Goal: Task Accomplishment & Management: Use online tool/utility

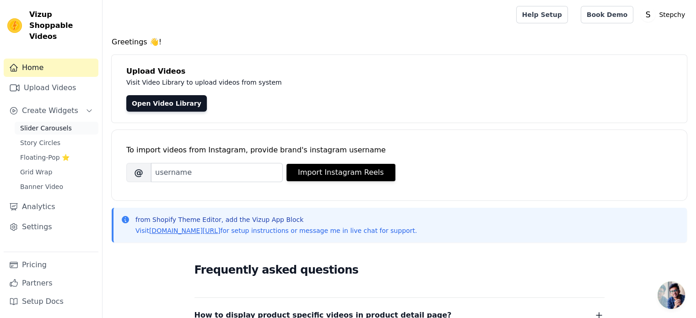
click at [48, 124] on span "Slider Carousels" at bounding box center [46, 128] width 52 height 9
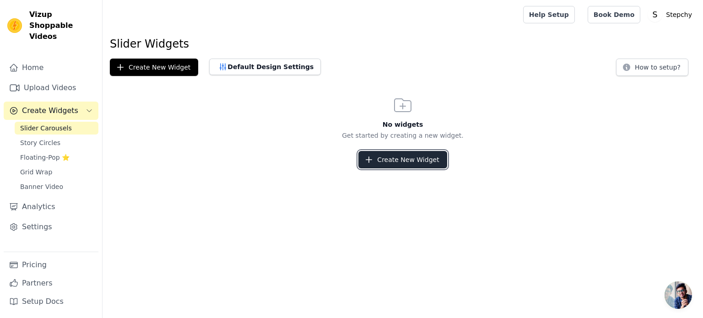
click at [401, 160] on button "Create New Widget" at bounding box center [402, 159] width 88 height 17
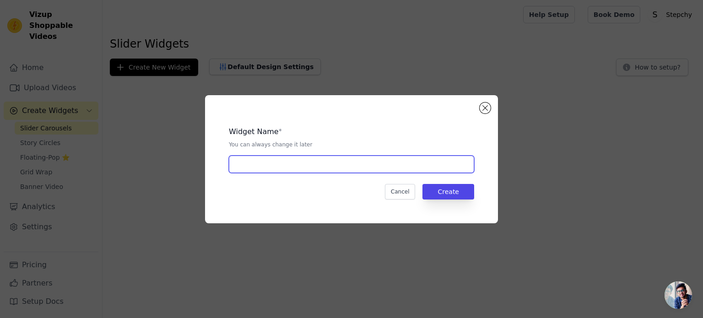
click at [365, 163] on input "text" at bounding box center [351, 164] width 245 height 17
type input "Test"
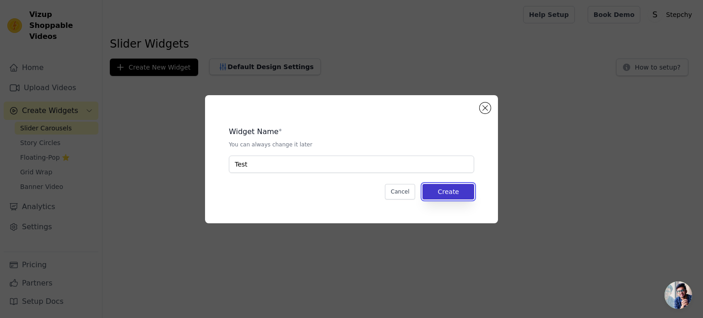
click at [448, 189] on button "Create" at bounding box center [448, 192] width 52 height 16
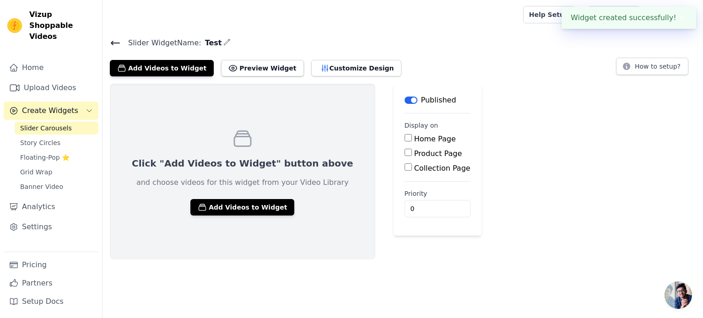
click at [414, 151] on label "Product Page" at bounding box center [438, 153] width 48 height 9
click at [408, 151] on input "Product Page" at bounding box center [407, 152] width 7 height 7
checkbox input "true"
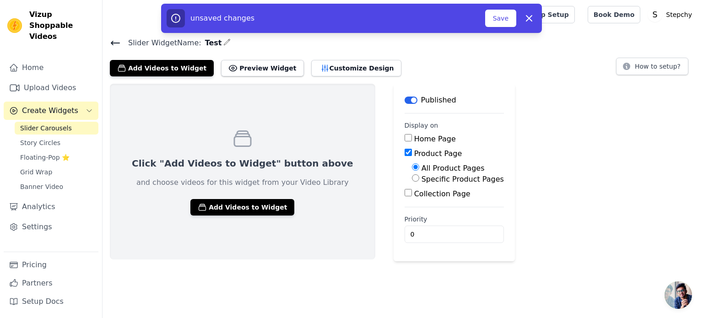
click at [421, 179] on label "Specific Product Pages" at bounding box center [462, 179] width 82 height 9
click at [414, 179] on input "Specific Product Pages" at bounding box center [415, 177] width 7 height 7
radio input "true"
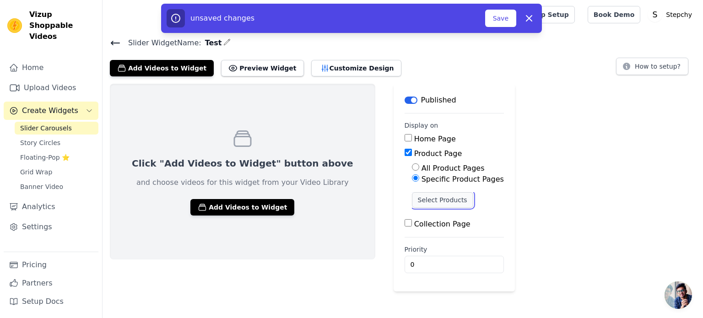
click at [418, 199] on button "Select Products" at bounding box center [442, 200] width 61 height 16
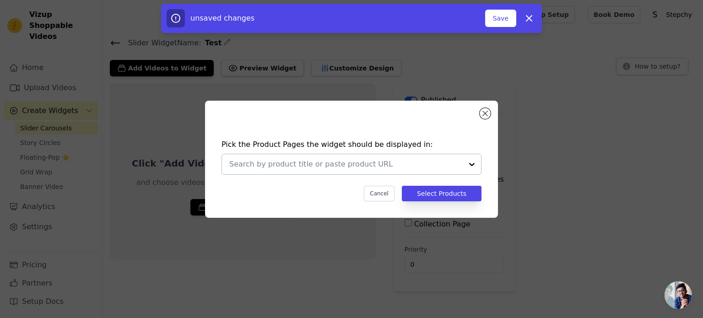
click at [478, 157] on div at bounding box center [471, 164] width 18 height 20
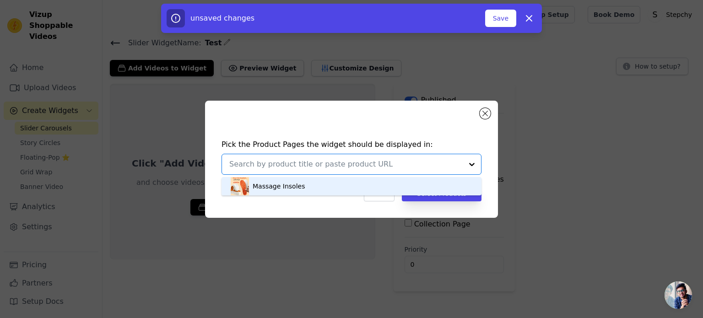
click at [362, 188] on div "Massage Insoles" at bounding box center [352, 186] width 242 height 18
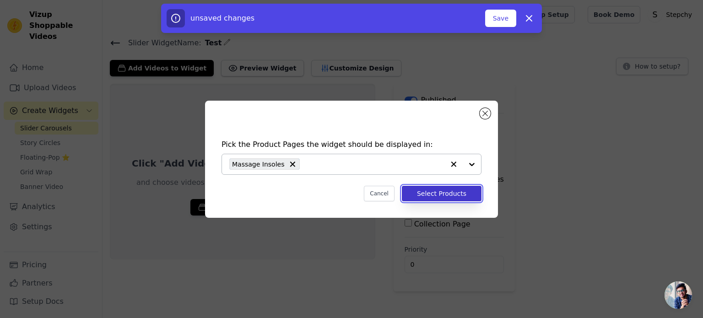
click at [440, 192] on button "Select Products" at bounding box center [442, 194] width 80 height 16
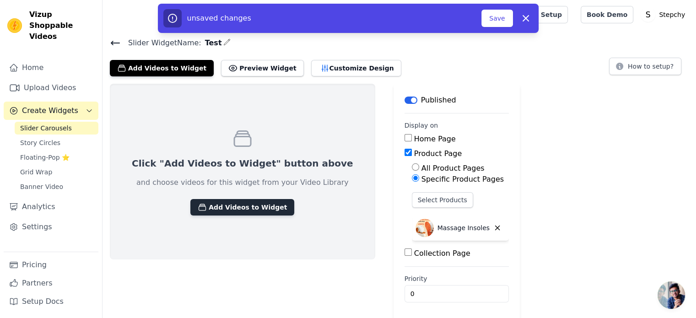
click at [252, 210] on button "Add Videos to Widget" at bounding box center [242, 207] width 104 height 16
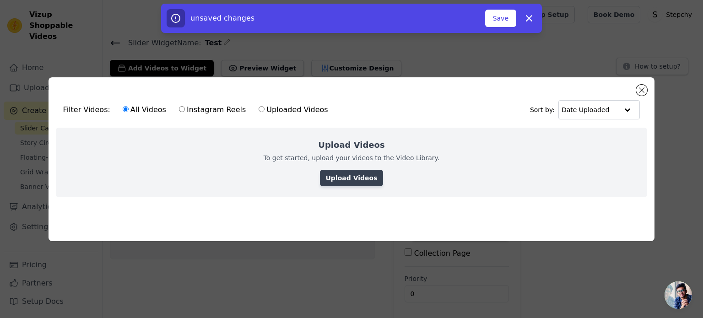
click at [349, 176] on link "Upload Videos" at bounding box center [351, 178] width 63 height 16
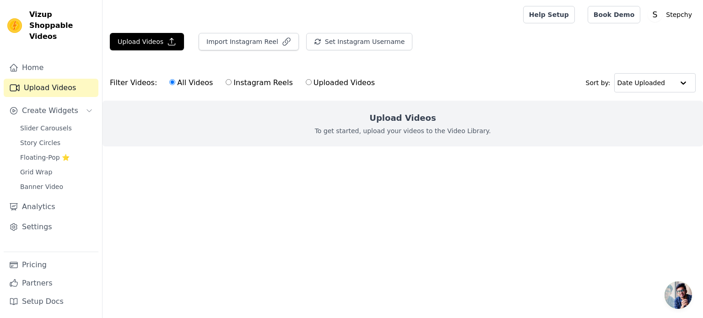
click at [405, 124] on h2 "Upload Videos" at bounding box center [402, 118] width 66 height 13
click at [146, 31] on main "Upload Videos Import Instagram Reel Set Instagram Username Import Latest IG Ree…" at bounding box center [402, 106] width 600 height 154
click at [167, 38] on icon "button" at bounding box center [171, 41] width 9 height 9
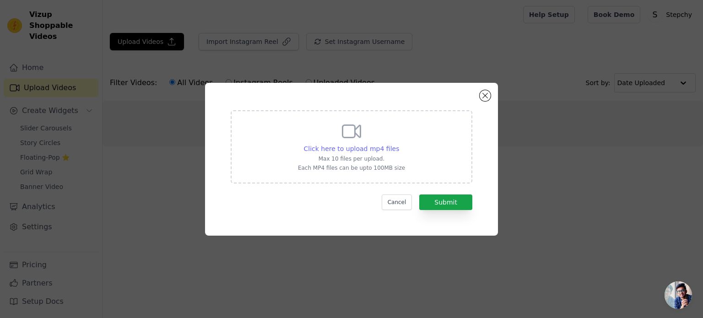
click at [342, 148] on span "Click here to upload mp4 files" at bounding box center [352, 148] width 96 height 7
click at [398, 144] on input "Click here to upload mp4 files Max 10 files per upload. Each MP4 files can be u…" at bounding box center [398, 144] width 0 height 0
type input "C:\fakepath\Egg Test.mp4"
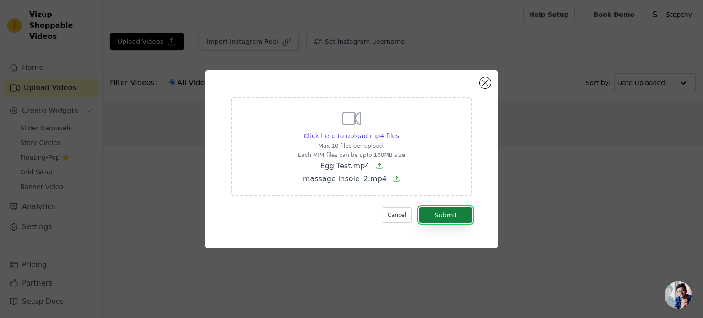
click at [435, 214] on button "Submit" at bounding box center [445, 215] width 53 height 16
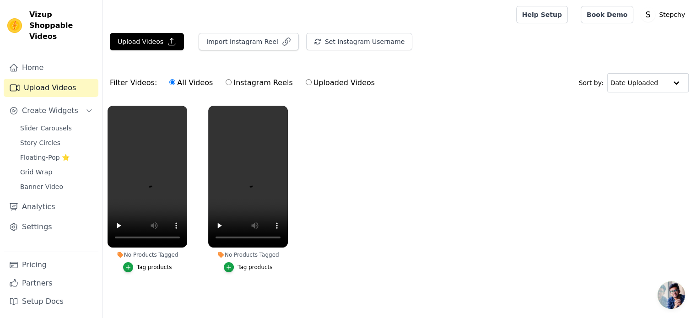
scroll to position [4, 0]
click at [59, 124] on span "Slider Carousels" at bounding box center [46, 128] width 52 height 9
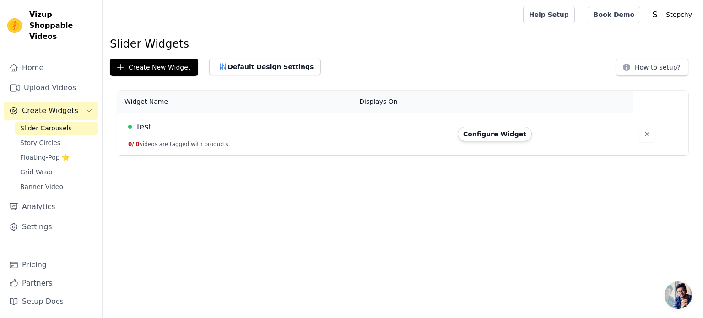
click at [54, 124] on span "Slider Carousels" at bounding box center [46, 128] width 52 height 9
click at [487, 135] on button "Configure Widget" at bounding box center [494, 134] width 74 height 15
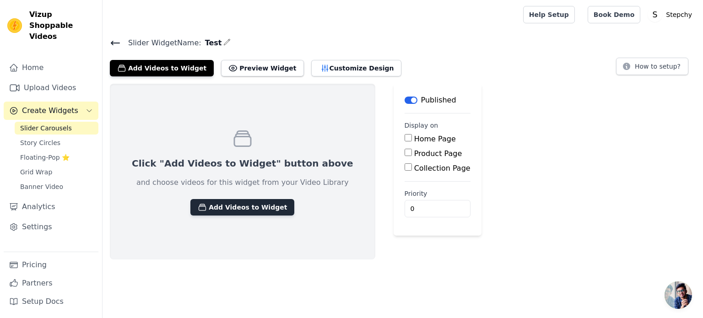
click at [246, 203] on button "Add Videos to Widget" at bounding box center [242, 207] width 104 height 16
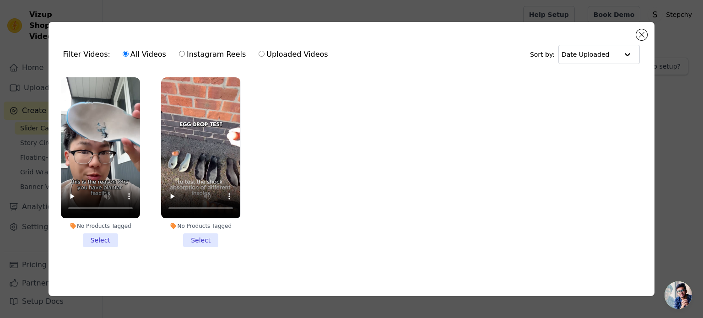
click at [104, 236] on li "No Products Tagged Select" at bounding box center [100, 161] width 79 height 169
click at [0, 0] on input "No Products Tagged Select" at bounding box center [0, 0] width 0 height 0
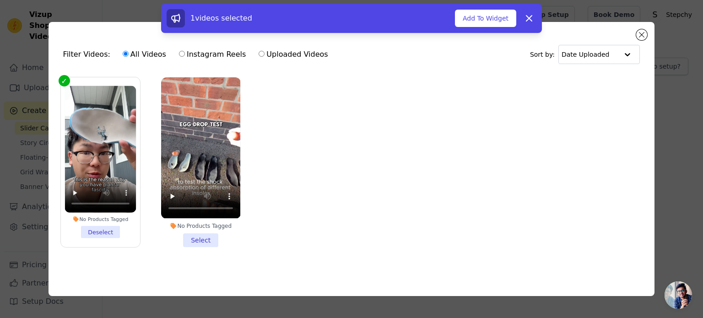
click at [197, 237] on li "No Products Tagged Select" at bounding box center [200, 161] width 79 height 169
click at [0, 0] on input "No Products Tagged Select" at bounding box center [0, 0] width 0 height 0
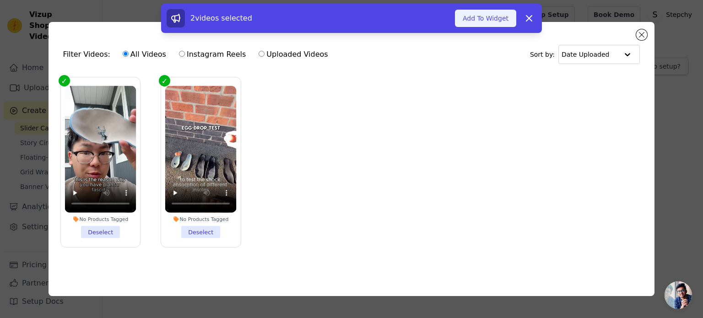
click at [489, 18] on button "Add To Widget" at bounding box center [485, 18] width 61 height 17
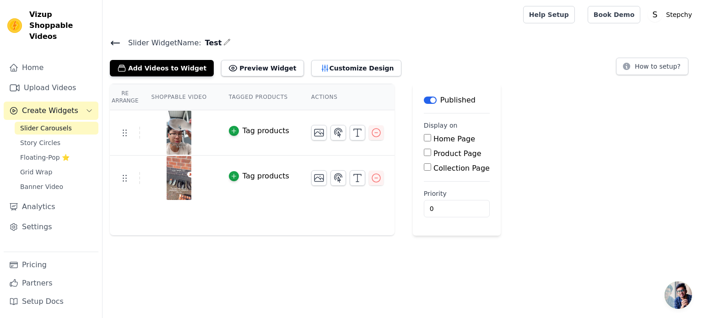
click at [433, 151] on label "Product Page" at bounding box center [457, 153] width 48 height 9
click at [427, 151] on input "Product Page" at bounding box center [427, 152] width 7 height 7
checkbox input "true"
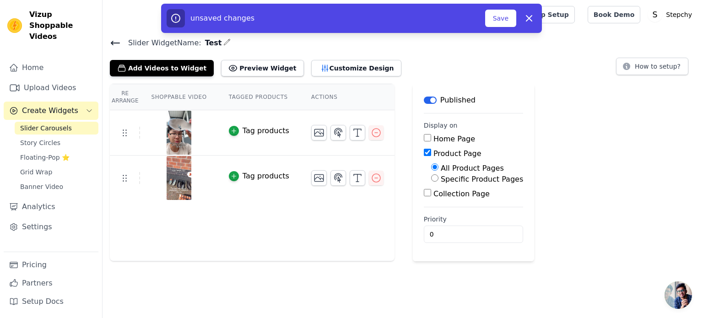
click at [442, 178] on label "Specific Product Pages" at bounding box center [481, 179] width 82 height 9
click at [438, 178] on input "Specific Product Pages" at bounding box center [434, 177] width 7 height 7
radio input "true"
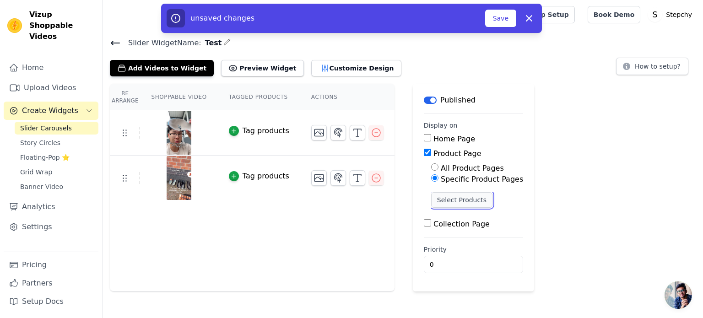
click at [446, 197] on button "Select Products" at bounding box center [461, 200] width 61 height 16
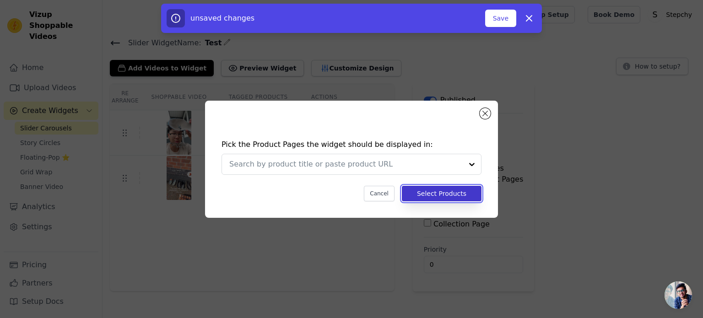
click at [430, 190] on button "Select Products" at bounding box center [442, 194] width 80 height 16
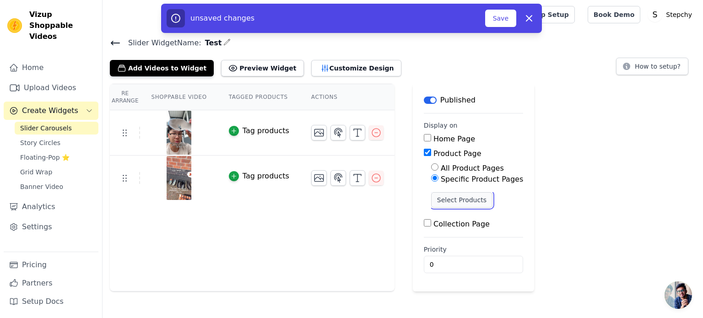
click at [448, 197] on button "Select Products" at bounding box center [461, 200] width 61 height 16
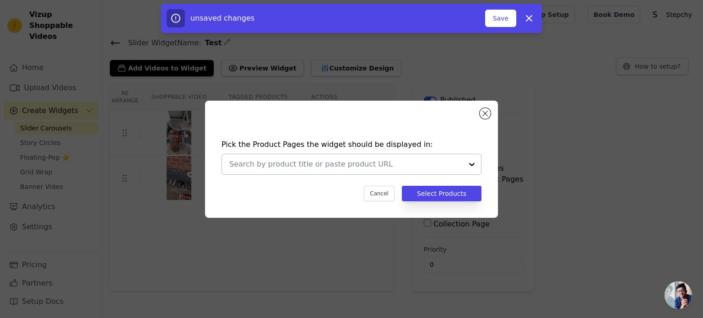
click at [323, 164] on input "text" at bounding box center [345, 164] width 233 height 11
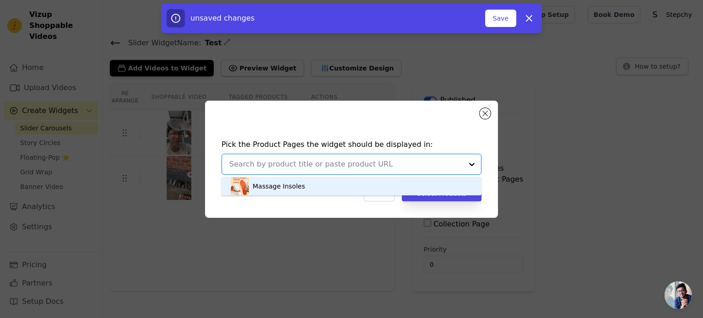
click at [312, 184] on div "Massage Insoles" at bounding box center [352, 186] width 242 height 18
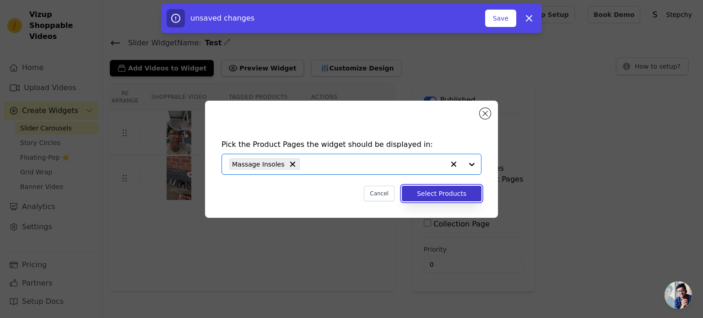
click at [453, 192] on button "Select Products" at bounding box center [442, 194] width 80 height 16
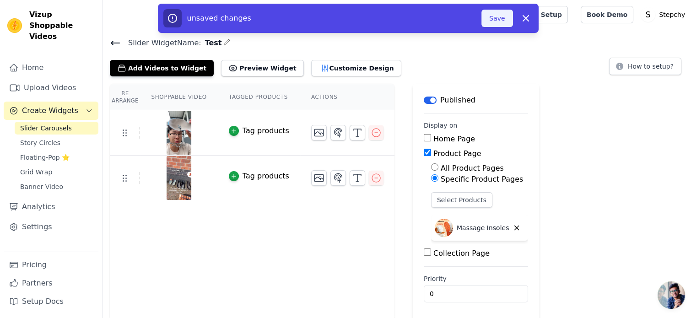
click at [497, 20] on button "Save" at bounding box center [496, 18] width 31 height 17
click at [494, 14] on button "Save" at bounding box center [496, 18] width 31 height 17
